Goal: Check status: Check status

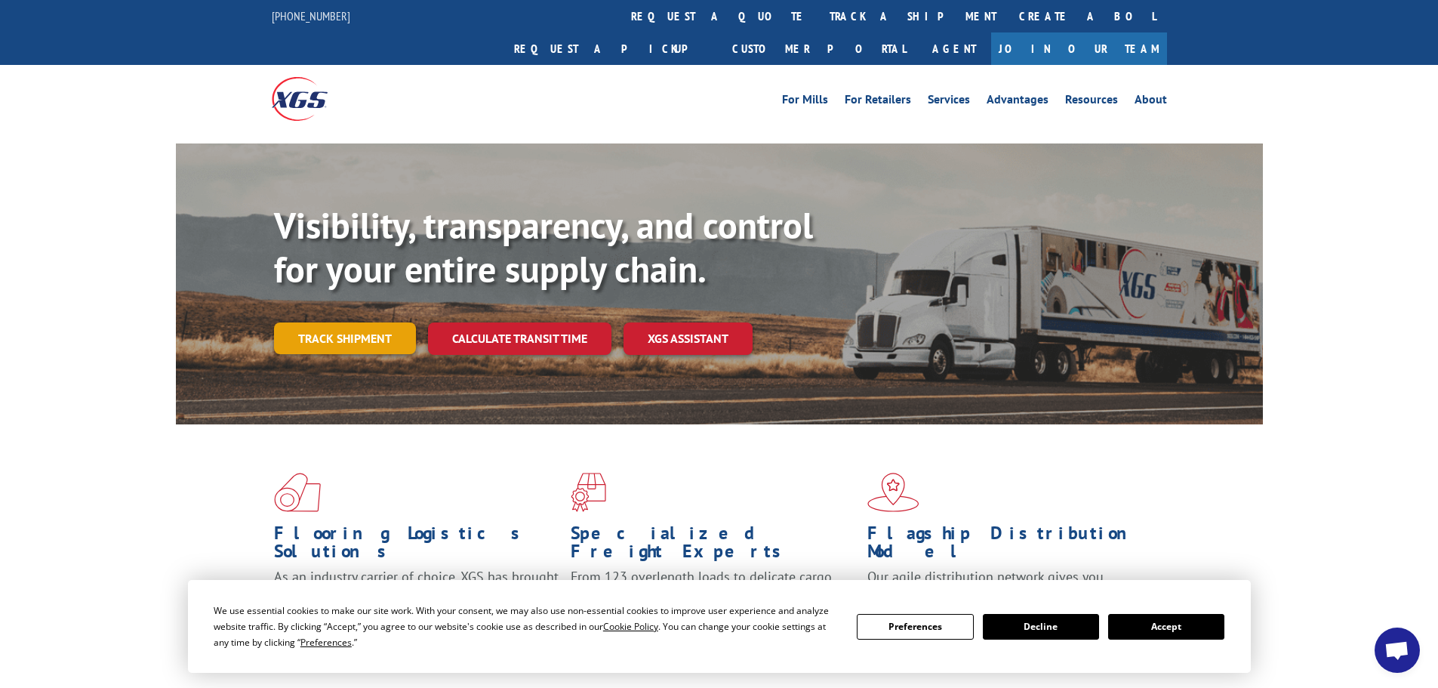
click at [360, 322] on link "Track shipment" at bounding box center [345, 338] width 142 height 32
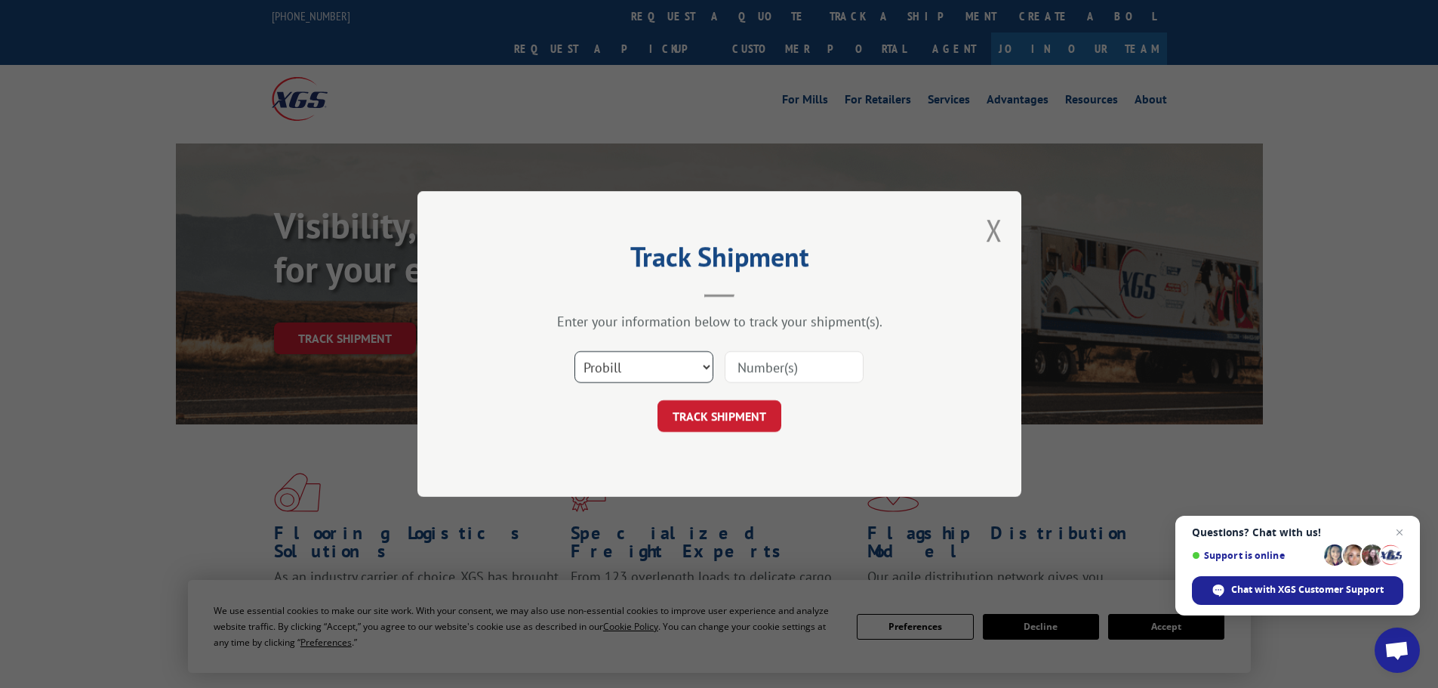
click at [709, 368] on select "Select category... Probill BOL PO" at bounding box center [643, 367] width 139 height 32
select select "po"
click at [574, 351] on select "Select category... Probill BOL PO" at bounding box center [643, 367] width 139 height 32
click at [748, 360] on input at bounding box center [794, 367] width 139 height 32
paste input "32536364"
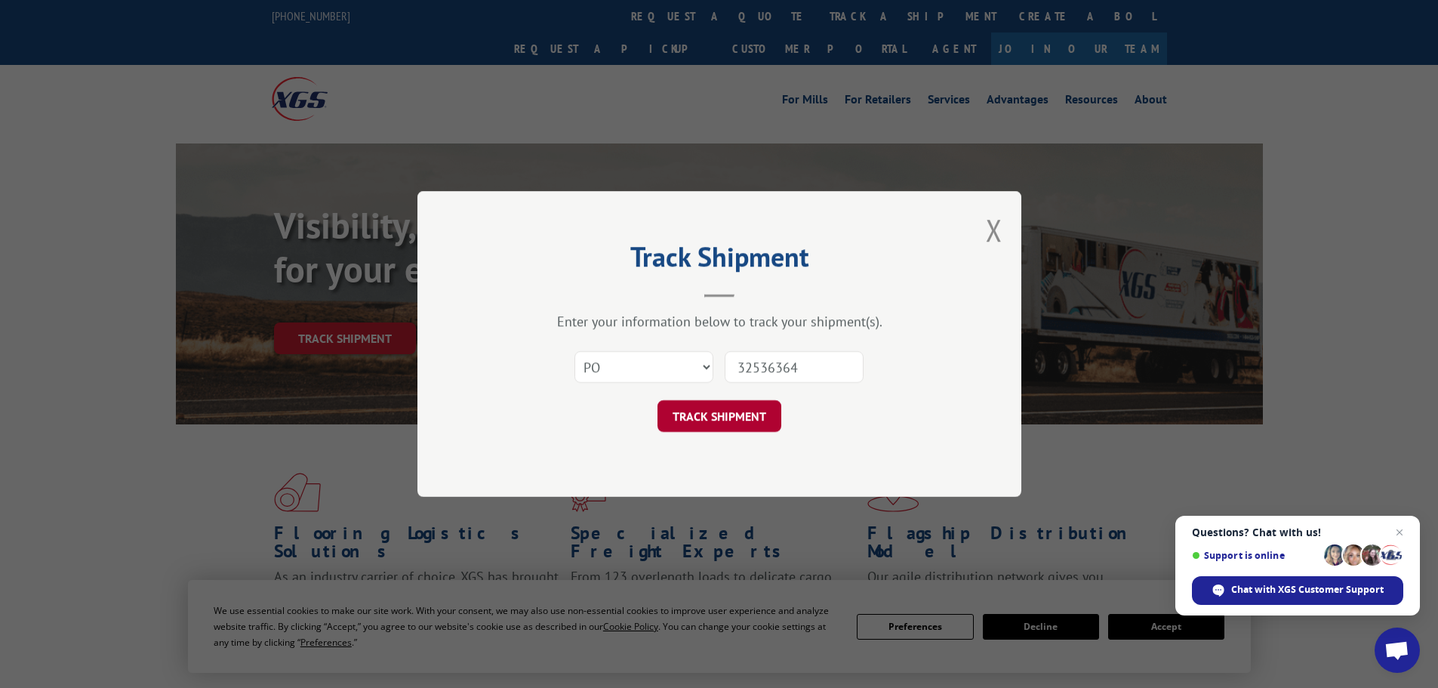
type input "32536364"
click at [709, 409] on button "TRACK SHIPMENT" at bounding box center [719, 416] width 124 height 32
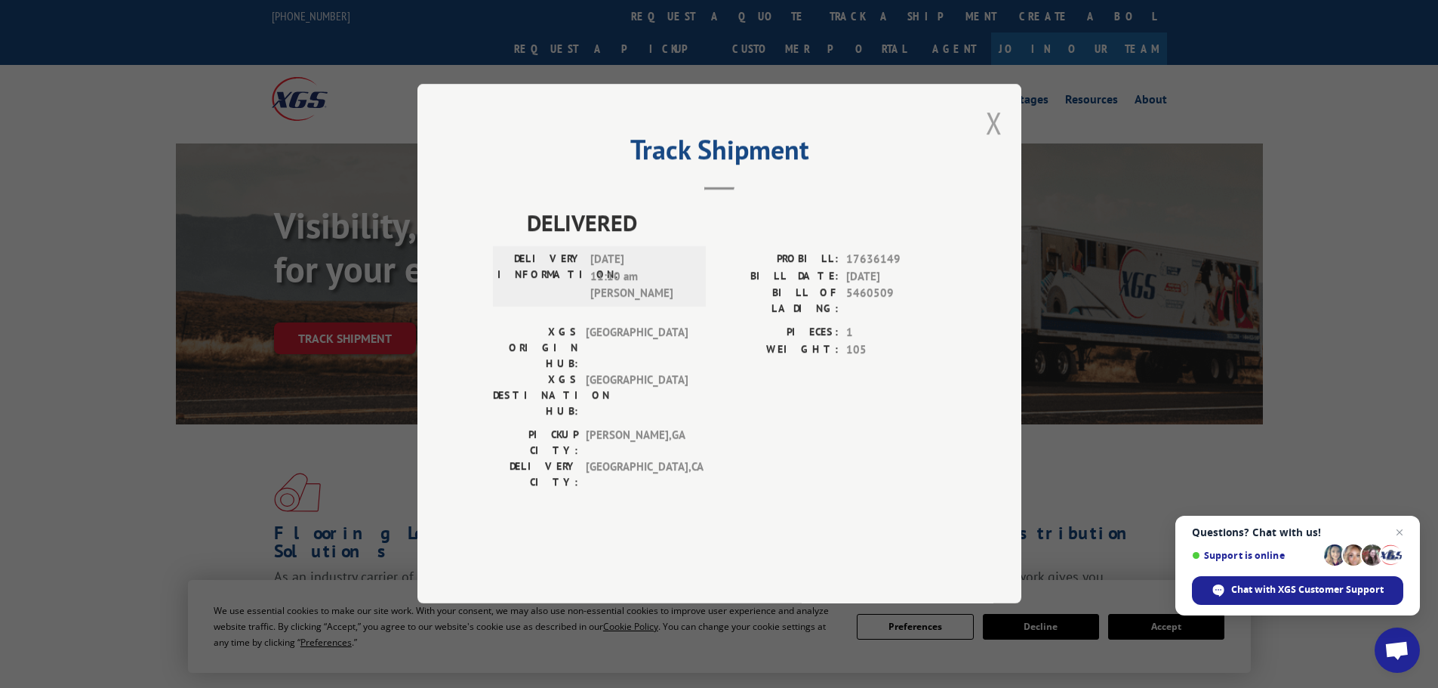
click at [991, 143] on button "Close modal" at bounding box center [994, 123] width 17 height 40
